Goal: Consume media (video, audio): Consume media (video, audio)

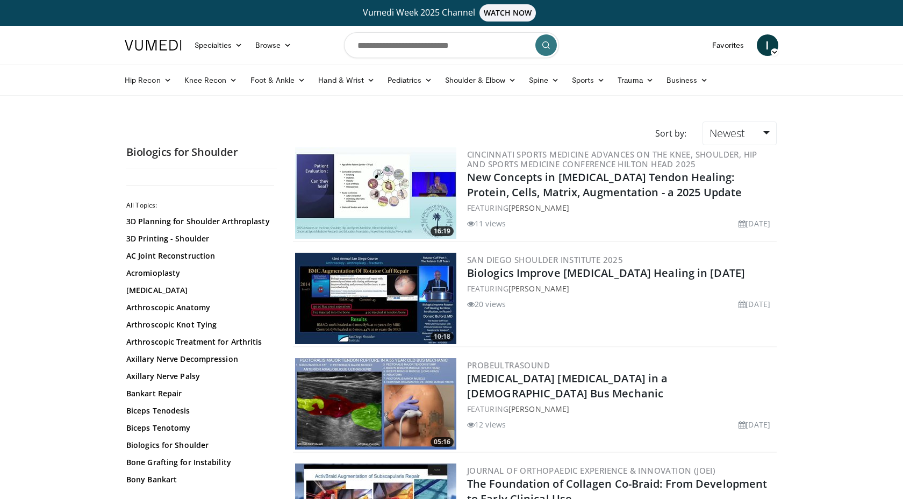
click at [390, 274] on img at bounding box center [375, 298] width 161 height 91
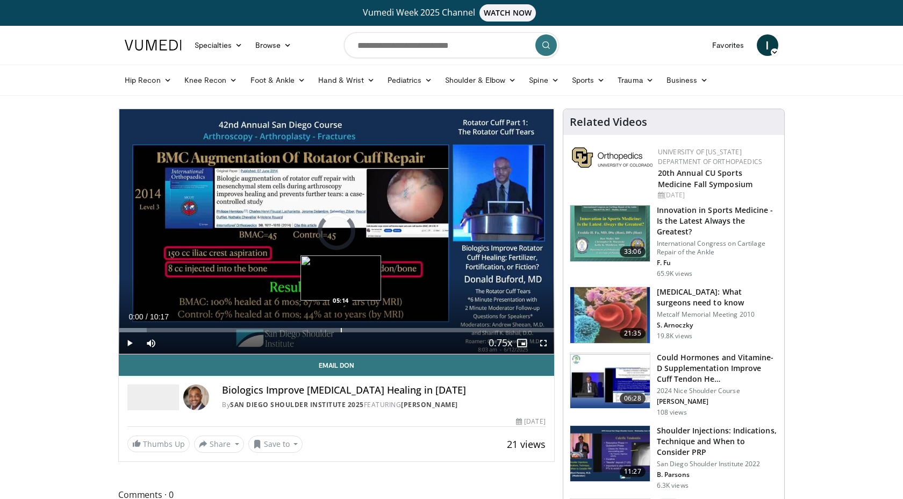
click at [340, 325] on div "Loaded : 6.42% 00:00 05:14" at bounding box center [336, 327] width 435 height 10
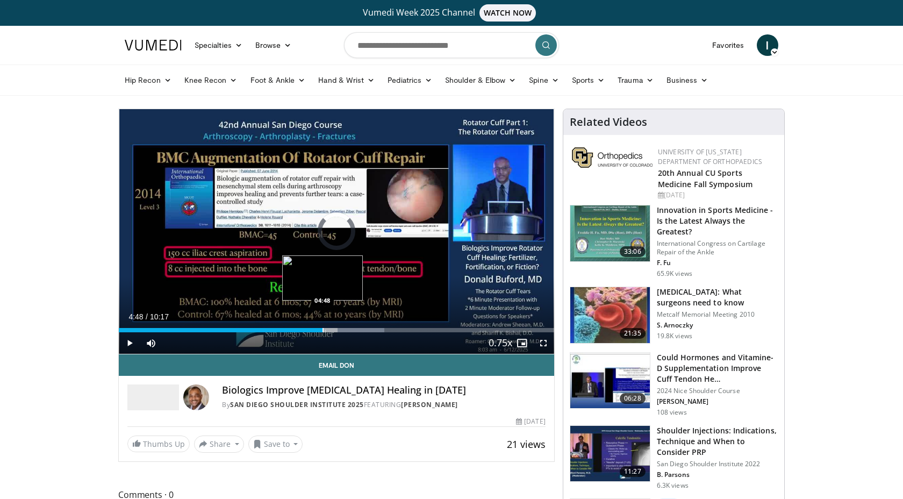
click at [322, 325] on div "Loaded : 61.06% 05:16 04:48" at bounding box center [336, 327] width 435 height 10
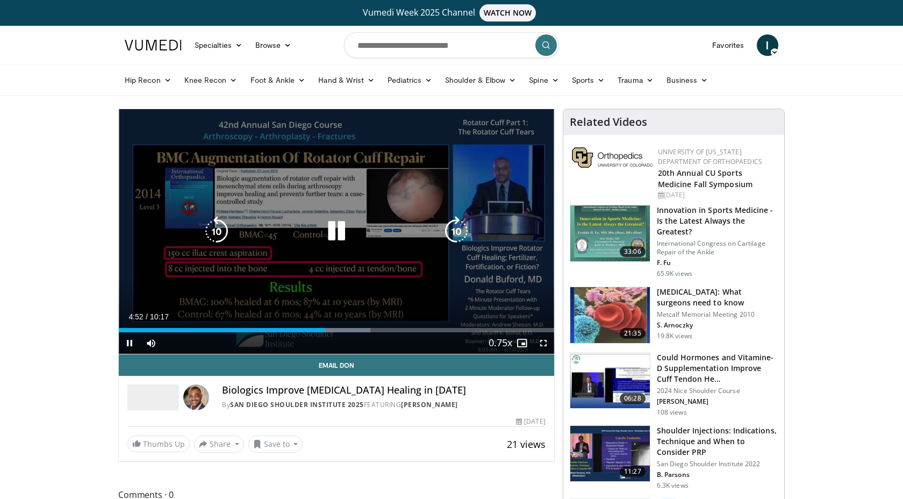
click at [444, 233] on icon "Video Player" at bounding box center [456, 231] width 30 height 30
click at [462, 226] on icon "Video Player" at bounding box center [456, 231] width 30 height 30
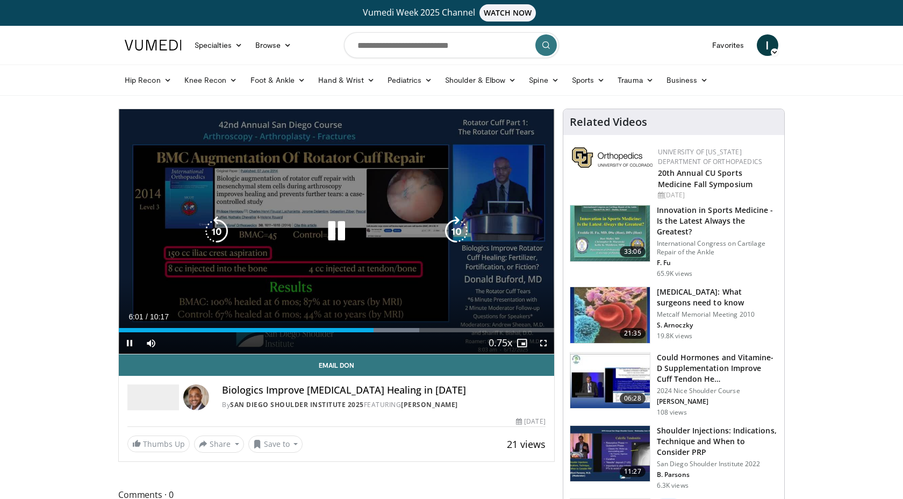
click at [221, 229] on icon "Video Player" at bounding box center [217, 231] width 30 height 30
click at [463, 234] on icon "Video Player" at bounding box center [456, 231] width 30 height 30
click at [467, 240] on icon "Video Player" at bounding box center [456, 231] width 30 height 30
click at [459, 237] on icon "Video Player" at bounding box center [456, 231] width 30 height 30
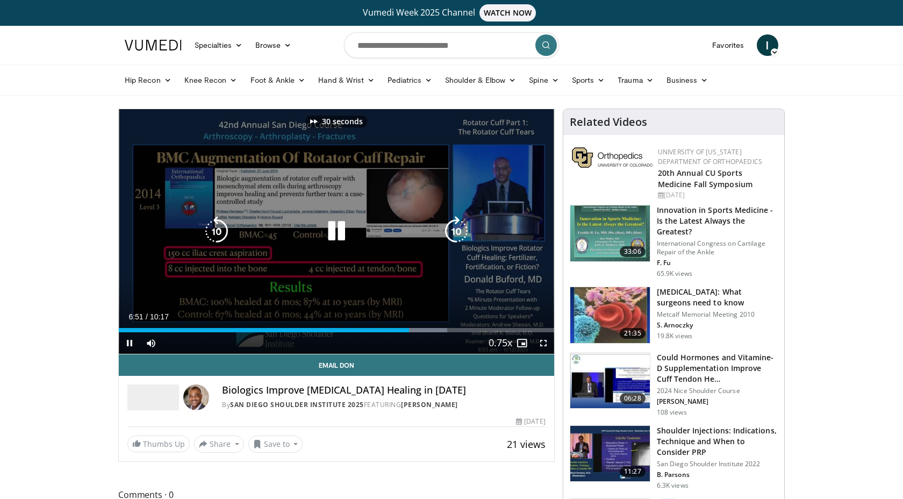
click at [459, 237] on icon "Video Player" at bounding box center [456, 231] width 30 height 30
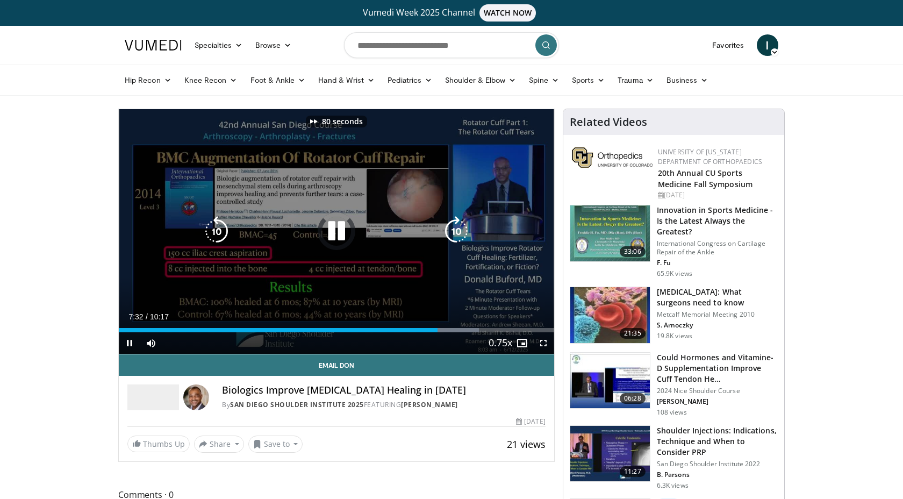
click at [459, 237] on icon "Video Player" at bounding box center [456, 231] width 30 height 30
click at [447, 235] on icon "Video Player" at bounding box center [456, 231] width 30 height 30
click at [451, 235] on icon "Video Player" at bounding box center [456, 231] width 30 height 30
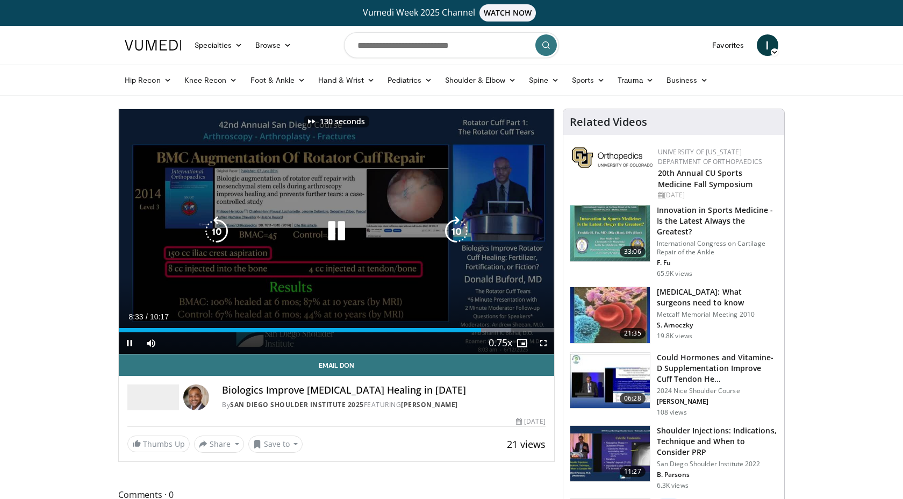
click at [451, 235] on icon "Video Player" at bounding box center [456, 231] width 30 height 30
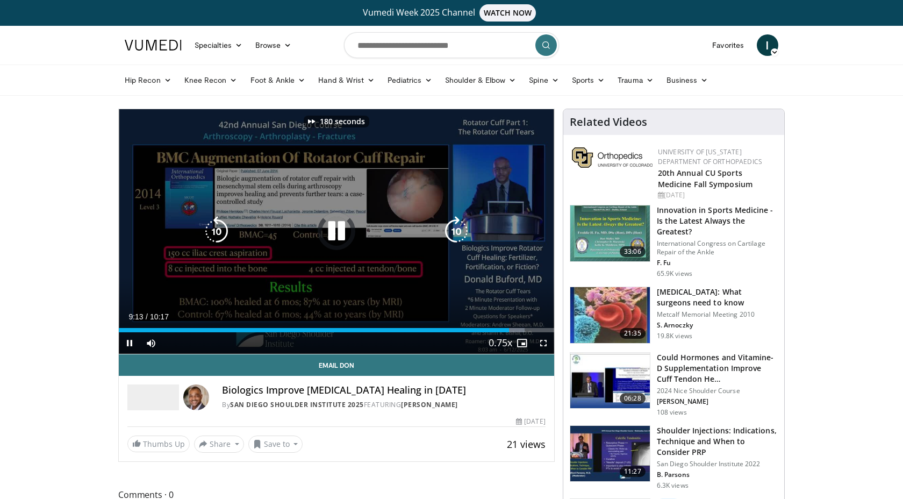
click at [451, 235] on icon "Video Player" at bounding box center [456, 231] width 30 height 30
click at [337, 235] on icon "Video Player" at bounding box center [336, 231] width 30 height 30
